Goal: Use online tool/utility: Utilize a website feature to perform a specific function

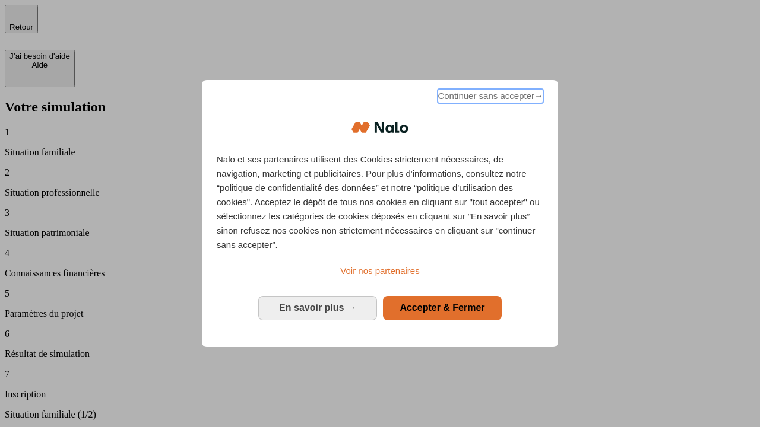
click at [489, 98] on span "Continuer sans accepter →" at bounding box center [490, 96] width 106 height 14
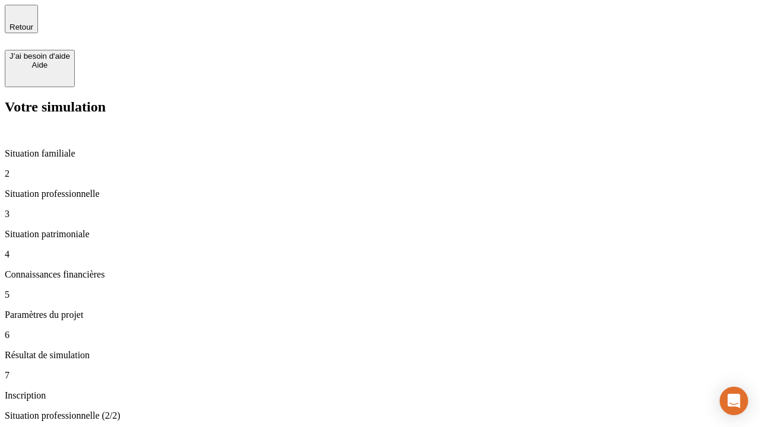
type input "30 000"
type input "1 000"
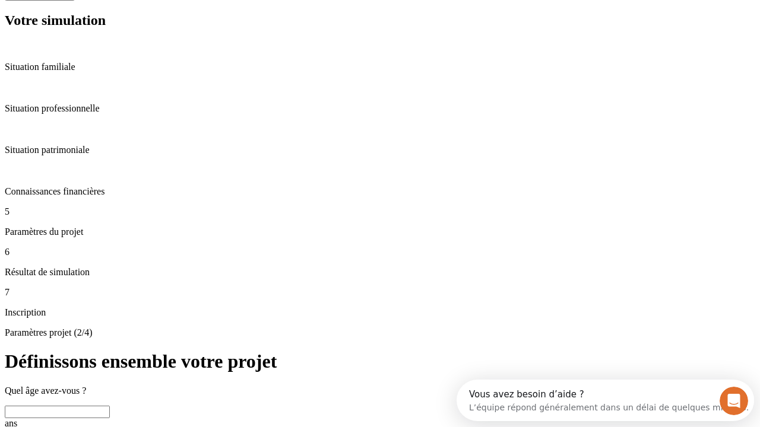
scroll to position [23, 0]
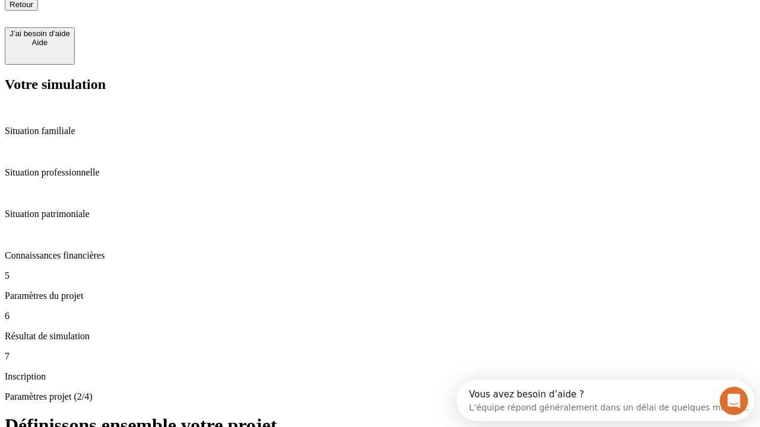
type input "65"
type input "5 000"
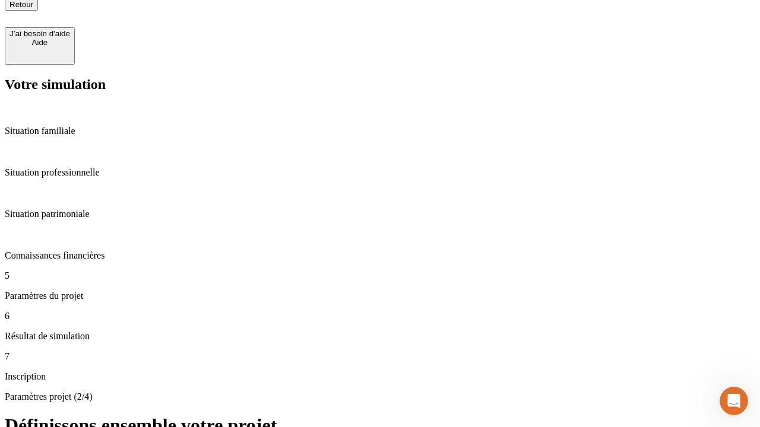
type input "640"
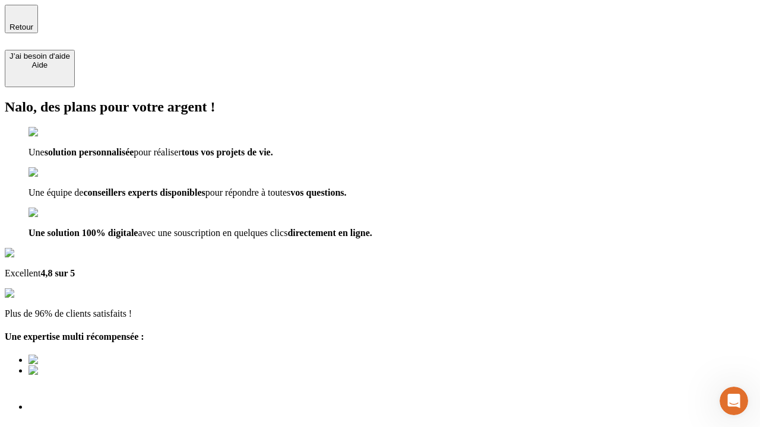
type input "[EMAIL_ADDRESS][DOMAIN_NAME]"
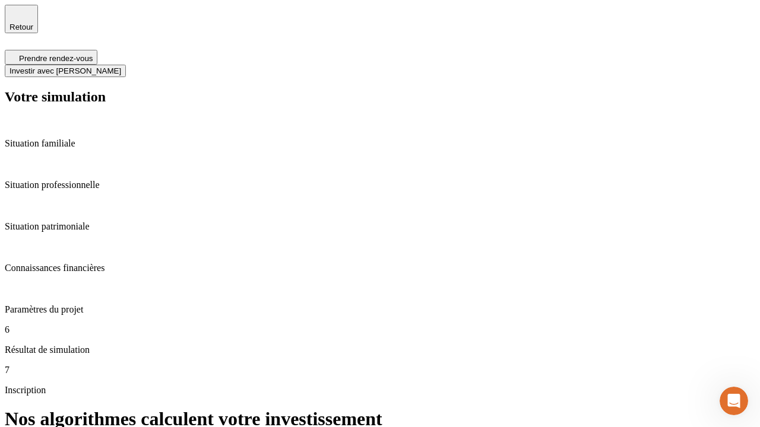
scroll to position [5, 0]
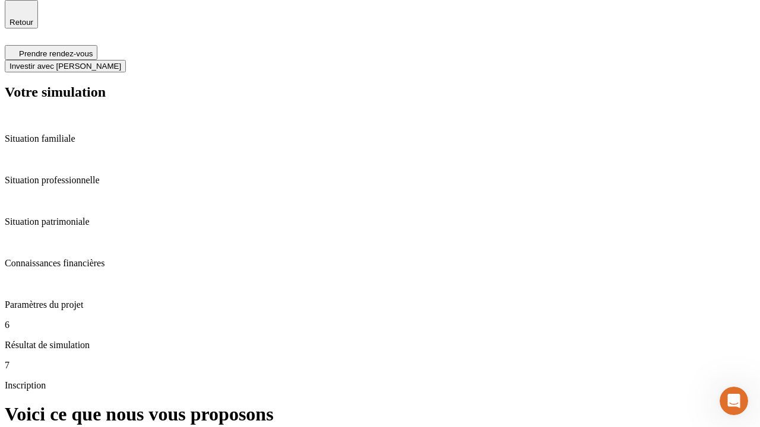
click at [121, 62] on span "Investir avec [PERSON_NAME]" at bounding box center [65, 66] width 112 height 9
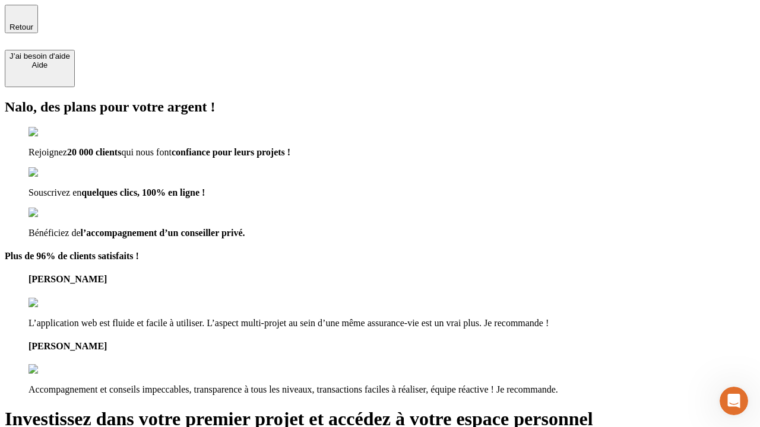
type input "[PERSON_NAME][EMAIL_ADDRESS][DOMAIN_NAME]"
